Goal: Navigation & Orientation: Find specific page/section

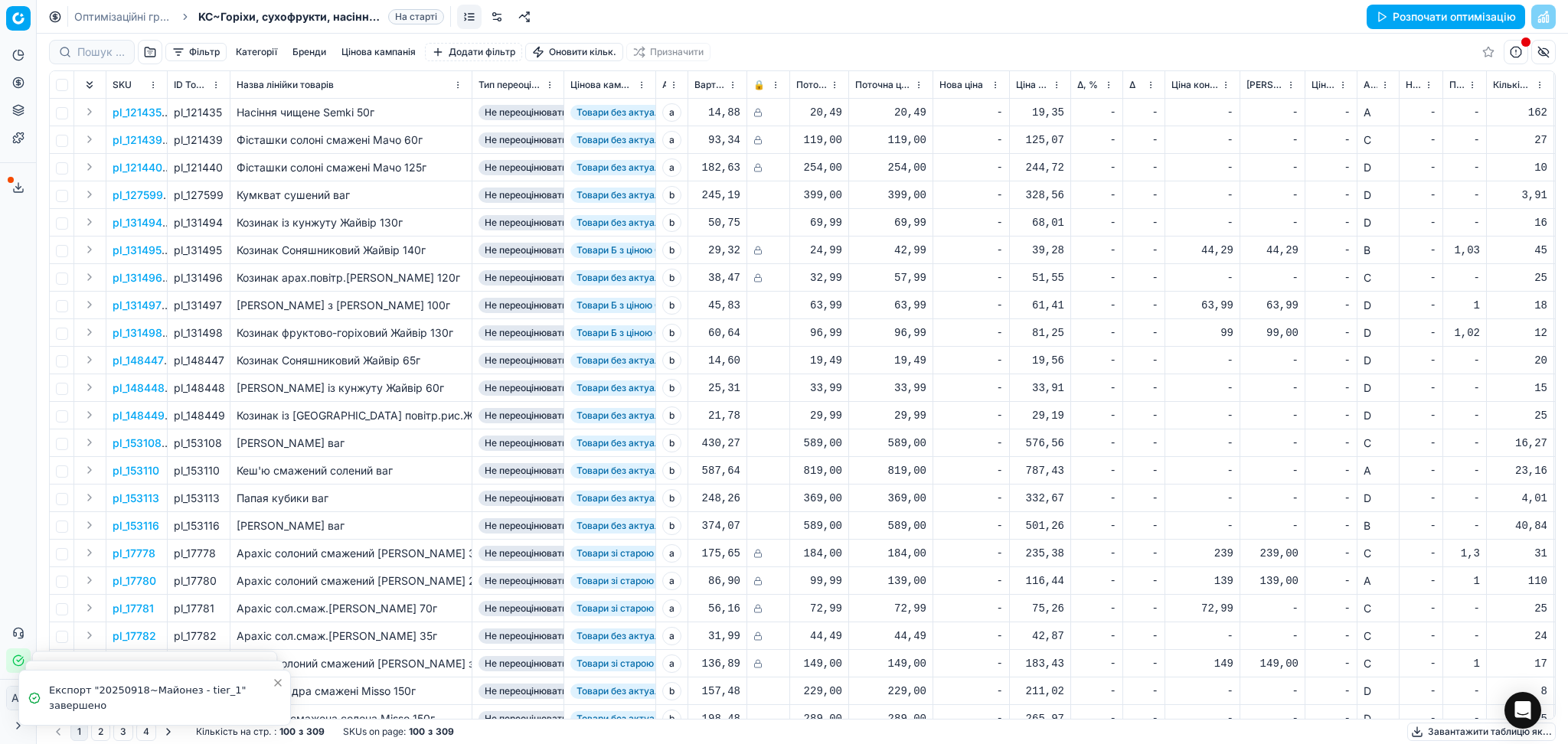
click at [128, 22] on link "Оптимізаційні групи" at bounding box center [123, 17] width 98 height 15
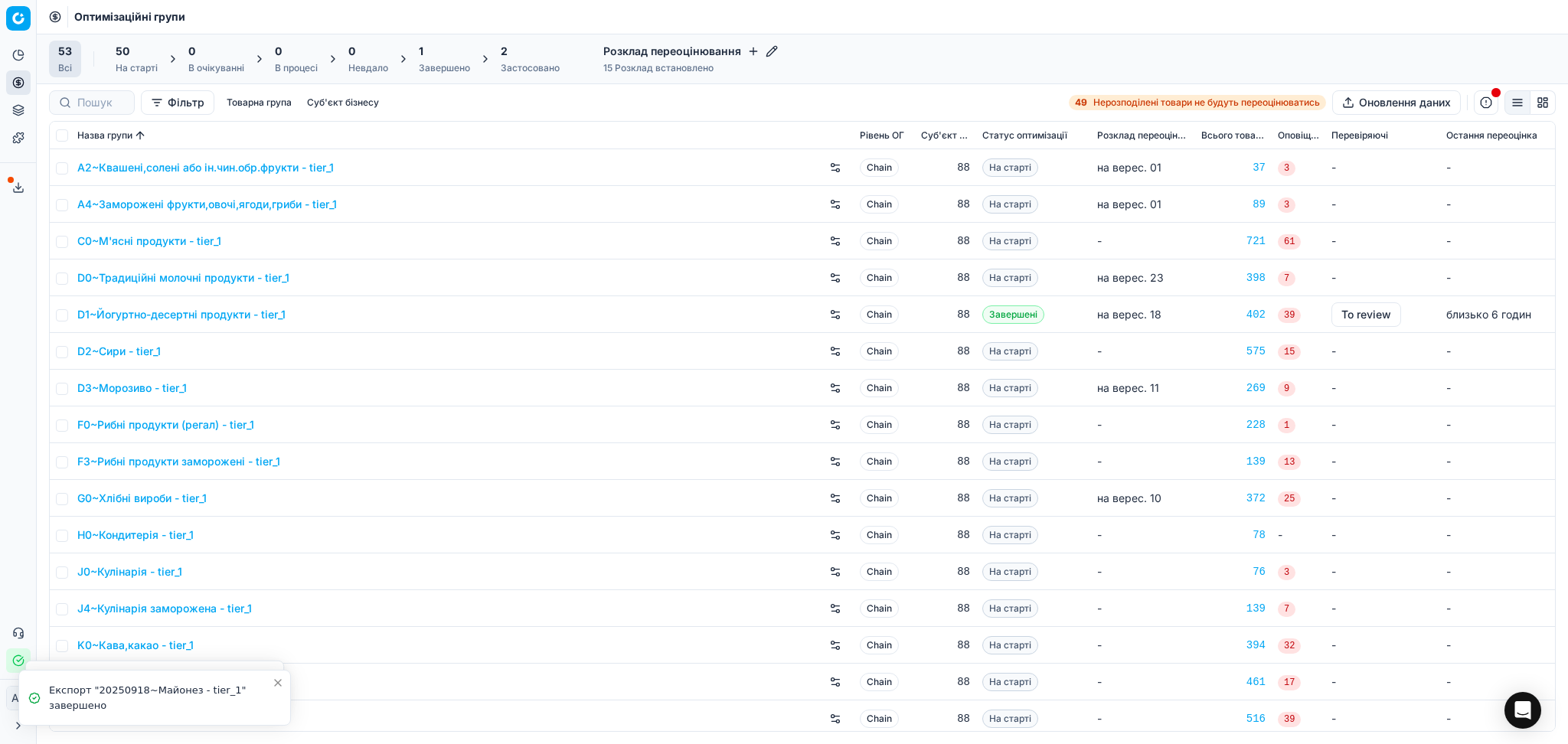
click at [442, 67] on div "Завершено" at bounding box center [445, 67] width 52 height 12
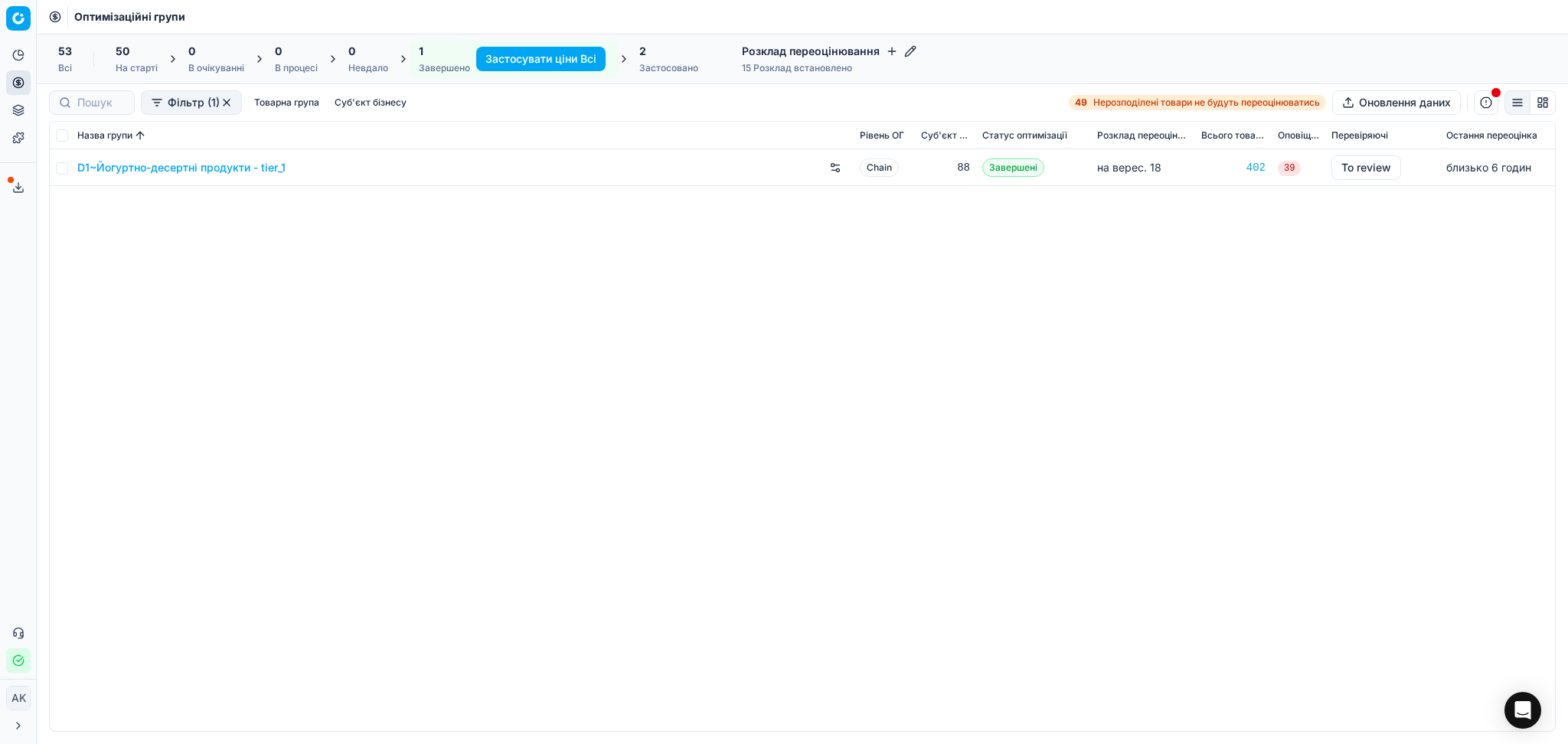
click at [651, 58] on div "2" at bounding box center [668, 51] width 59 height 15
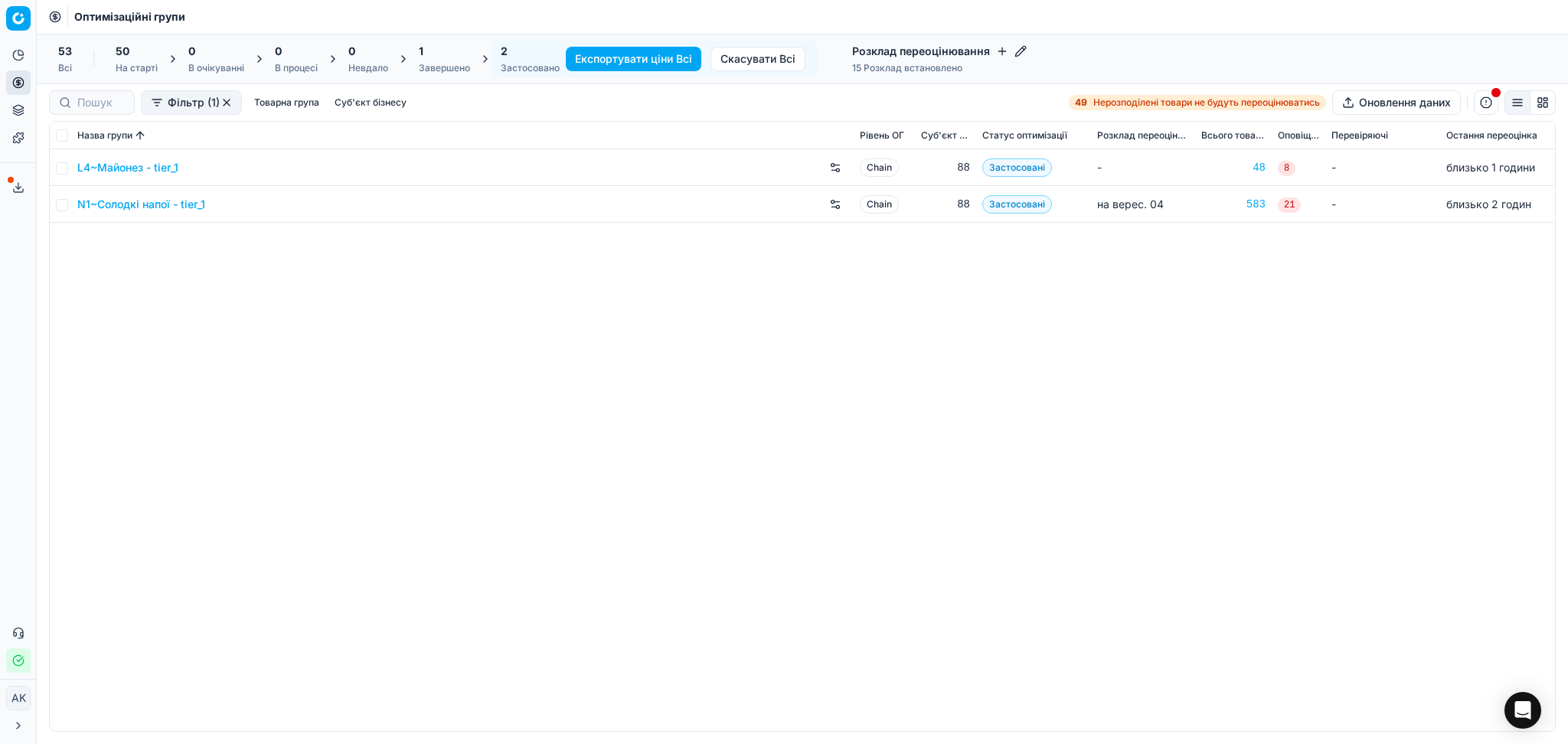
click at [459, 62] on div "Завершено" at bounding box center [445, 67] width 52 height 12
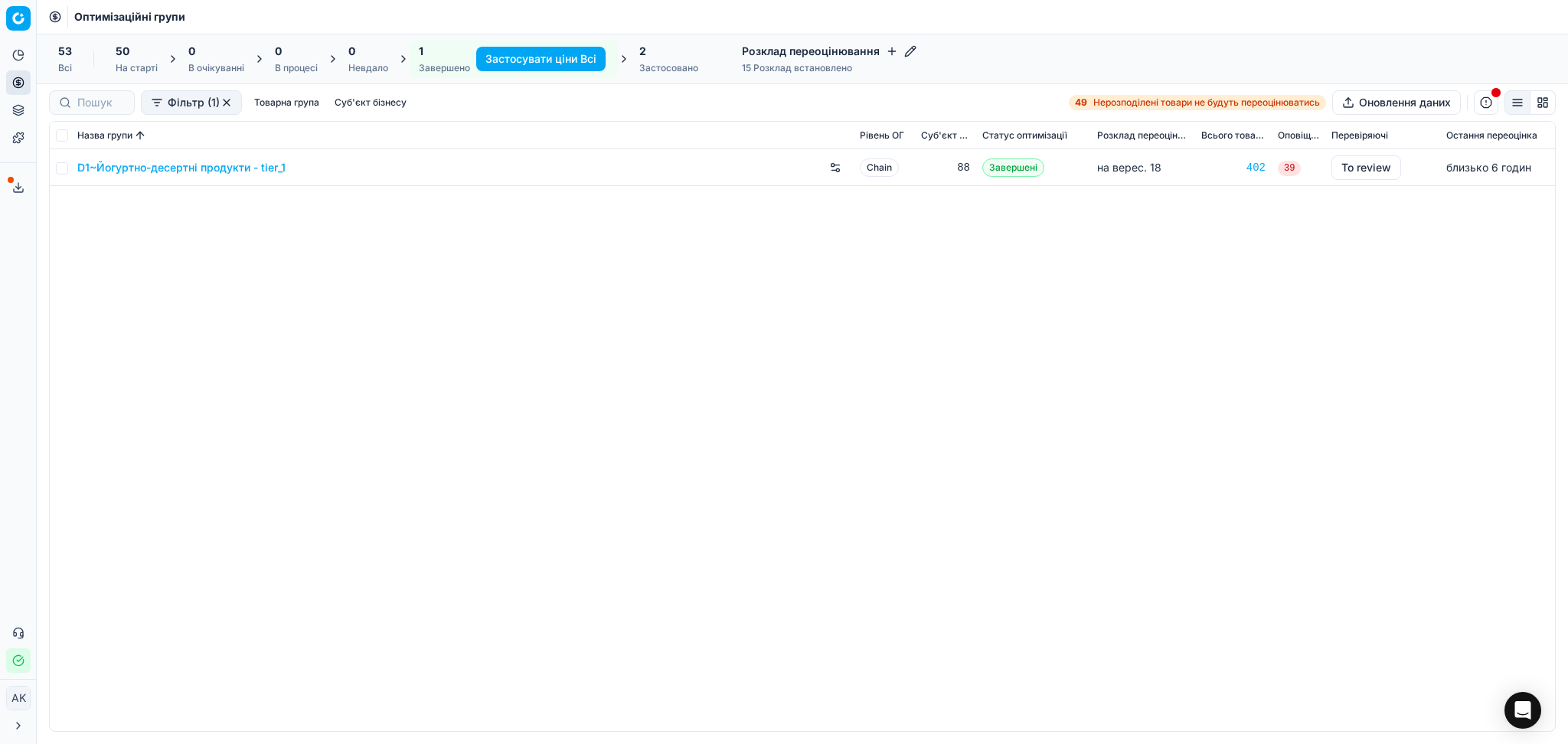
click at [203, 171] on link "D1~Йогуртно-десертні продукти - tier_1" at bounding box center [182, 167] width 208 height 15
